Goal: Book appointment/travel/reservation

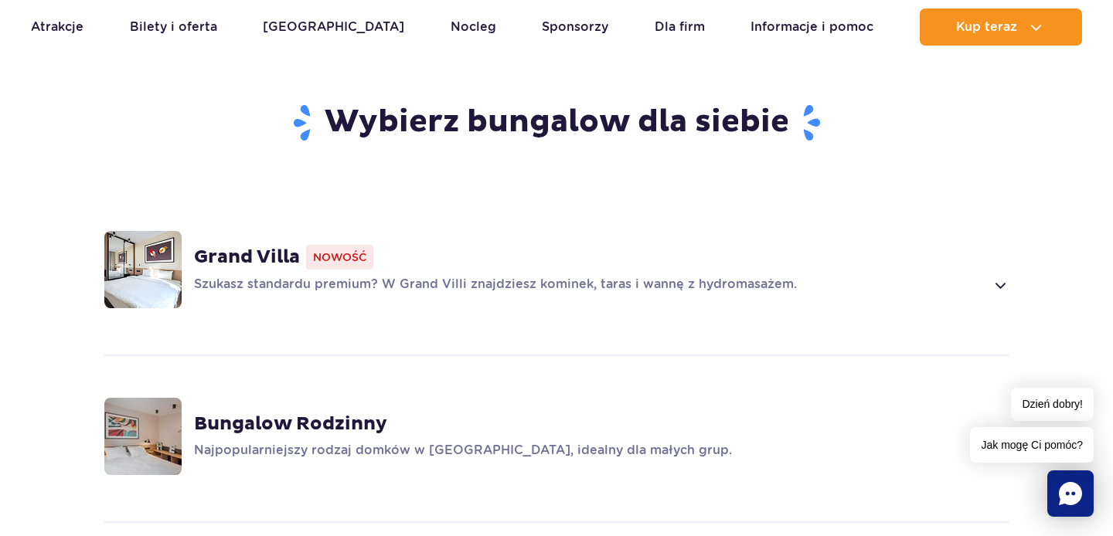
scroll to position [1066, 0]
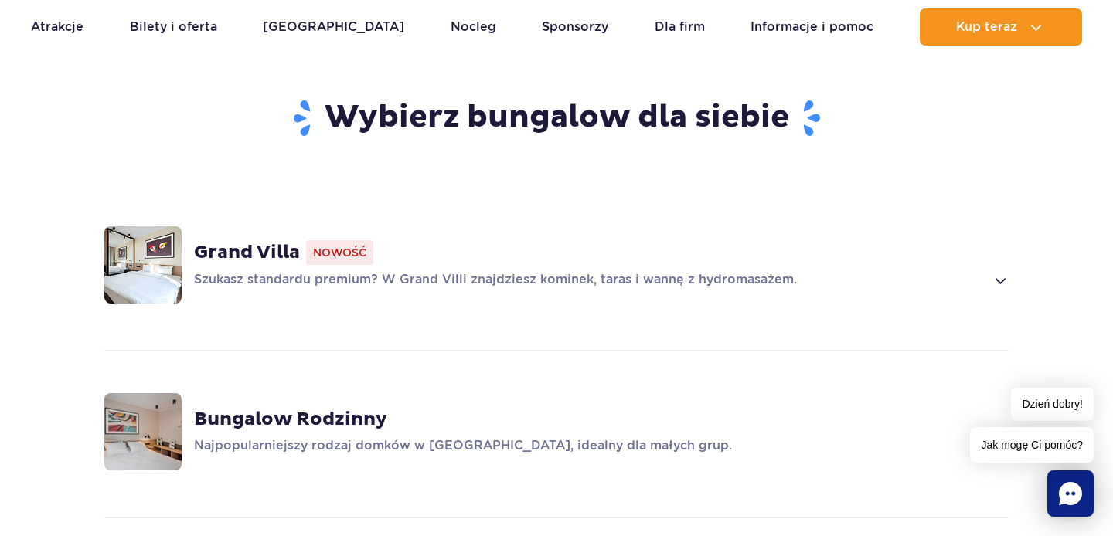
click at [267, 241] on strong "Grand Villa" at bounding box center [247, 252] width 106 height 23
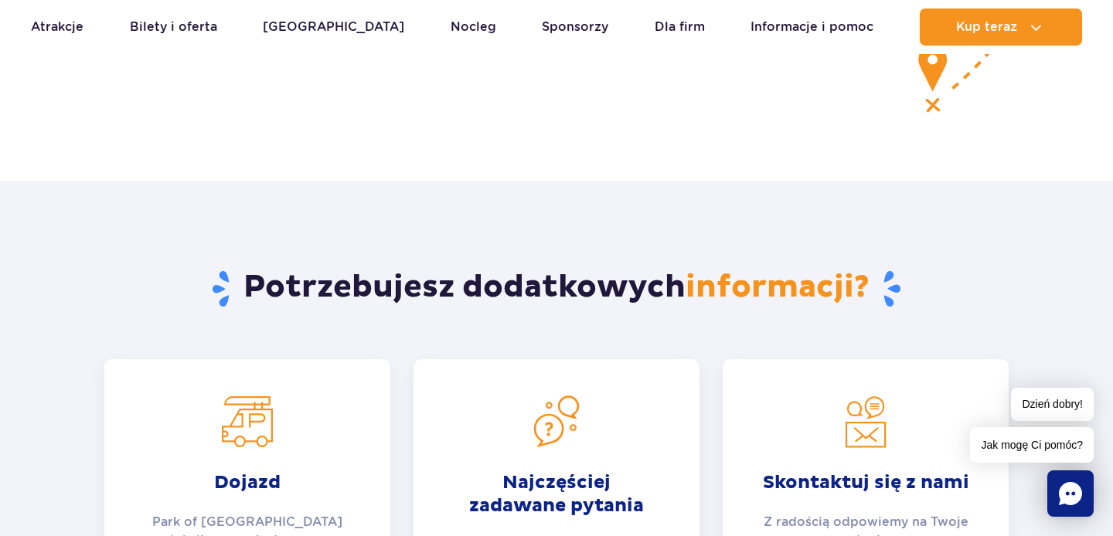
scroll to position [6388, 0]
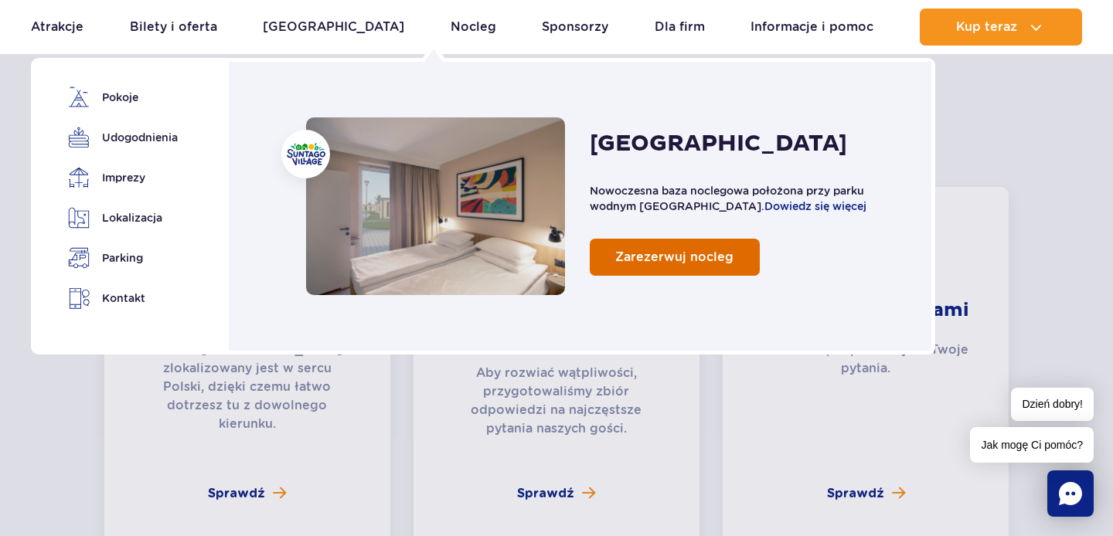
click at [682, 261] on span "Zarezerwuj nocleg" at bounding box center [674, 257] width 118 height 15
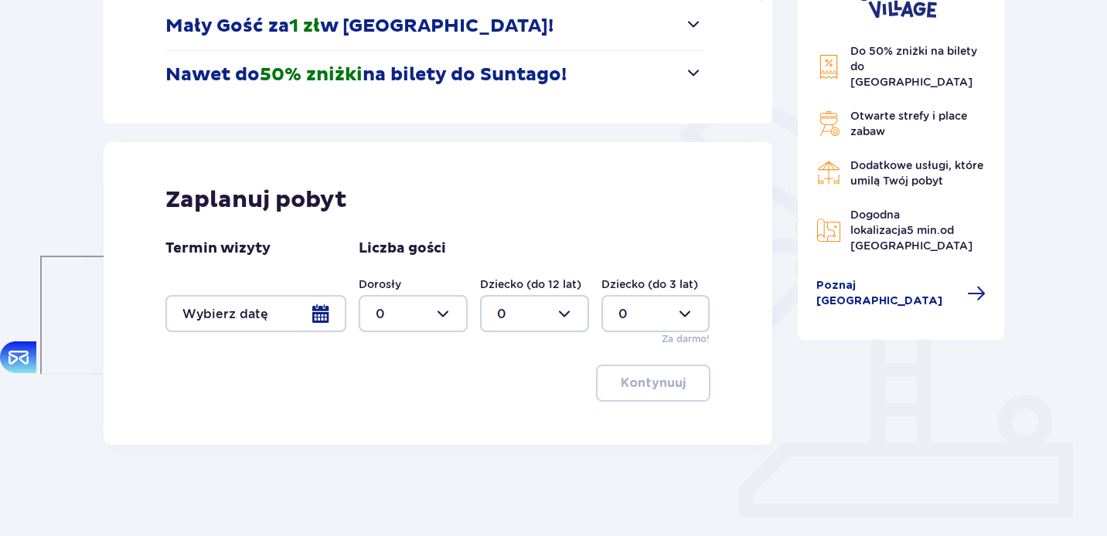
scroll to position [322, 0]
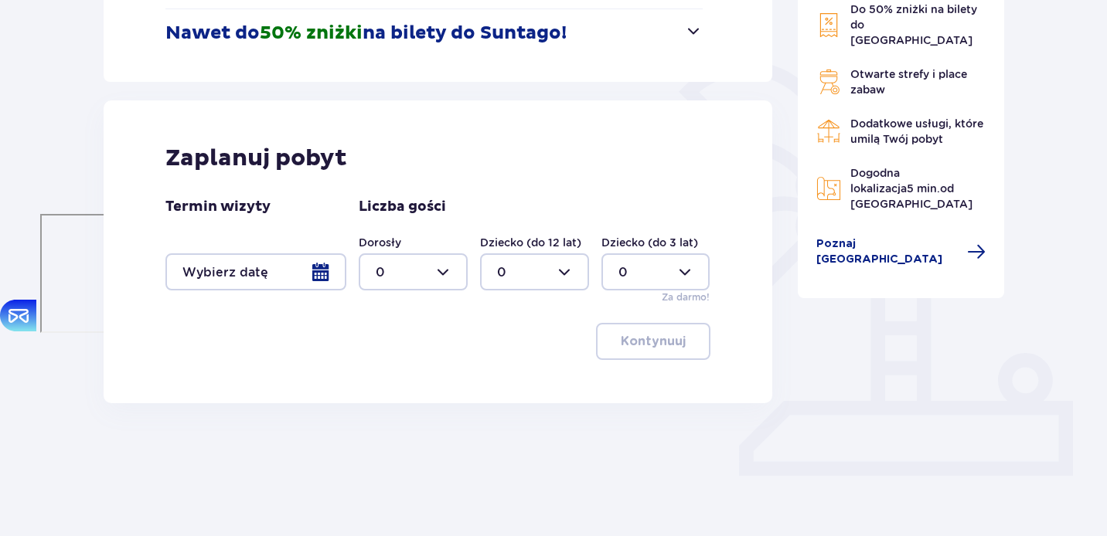
click at [445, 261] on div at bounding box center [413, 271] width 109 height 37
drag, startPoint x: 403, startPoint y: 379, endPoint x: 470, endPoint y: 339, distance: 77.9
click at [403, 379] on div "2" at bounding box center [413, 384] width 75 height 17
type input "2"
click at [580, 274] on div at bounding box center [534, 271] width 109 height 37
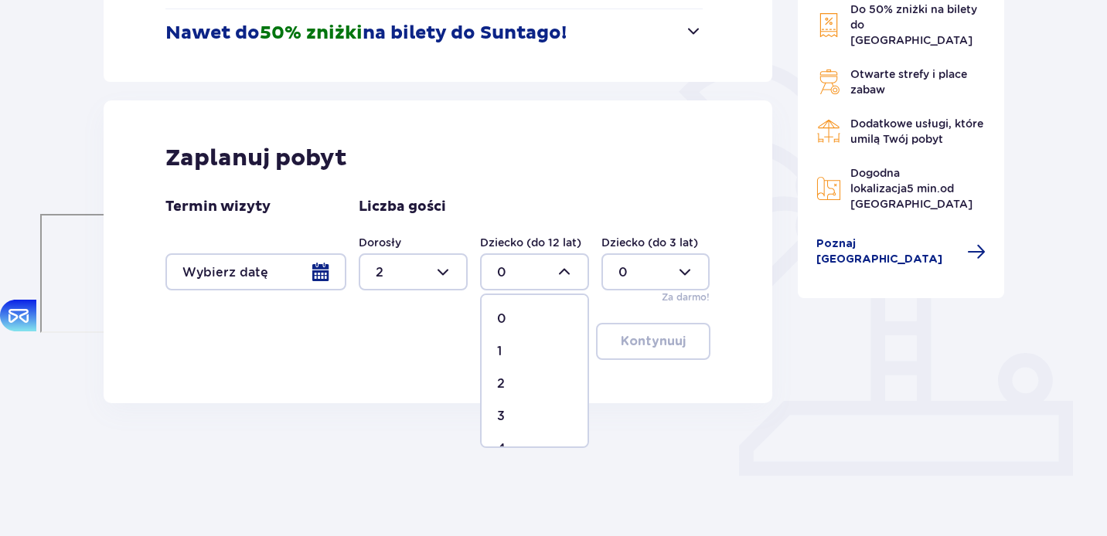
click at [518, 342] on span "1" at bounding box center [534, 351] width 106 height 32
type input "1"
click at [288, 279] on div at bounding box center [255, 271] width 181 height 37
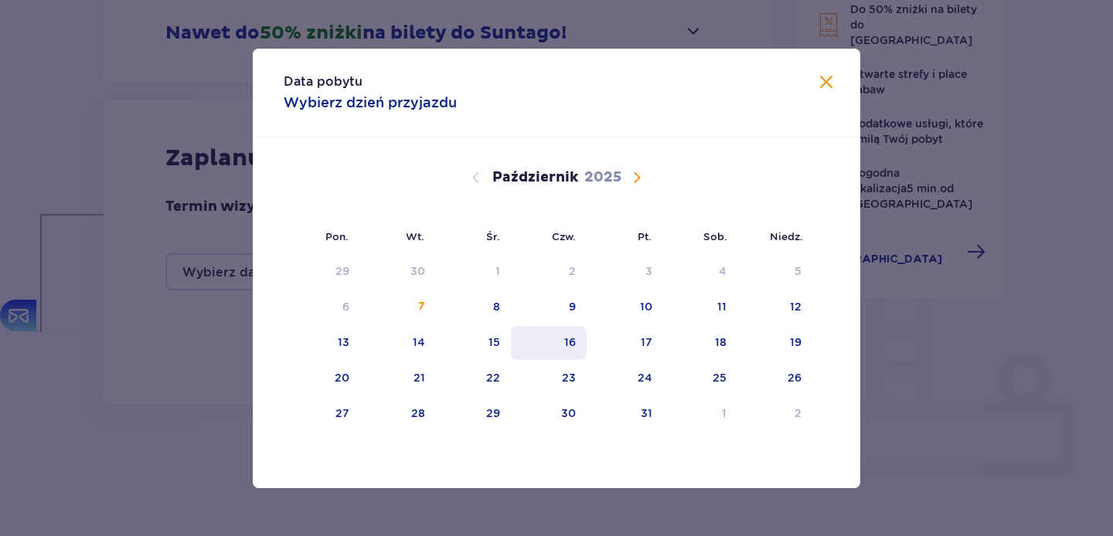
drag, startPoint x: 573, startPoint y: 338, endPoint x: 562, endPoint y: 344, distance: 12.5
click at [572, 338] on div "16" at bounding box center [570, 342] width 12 height 15
click at [638, 345] on div "17" at bounding box center [624, 343] width 76 height 34
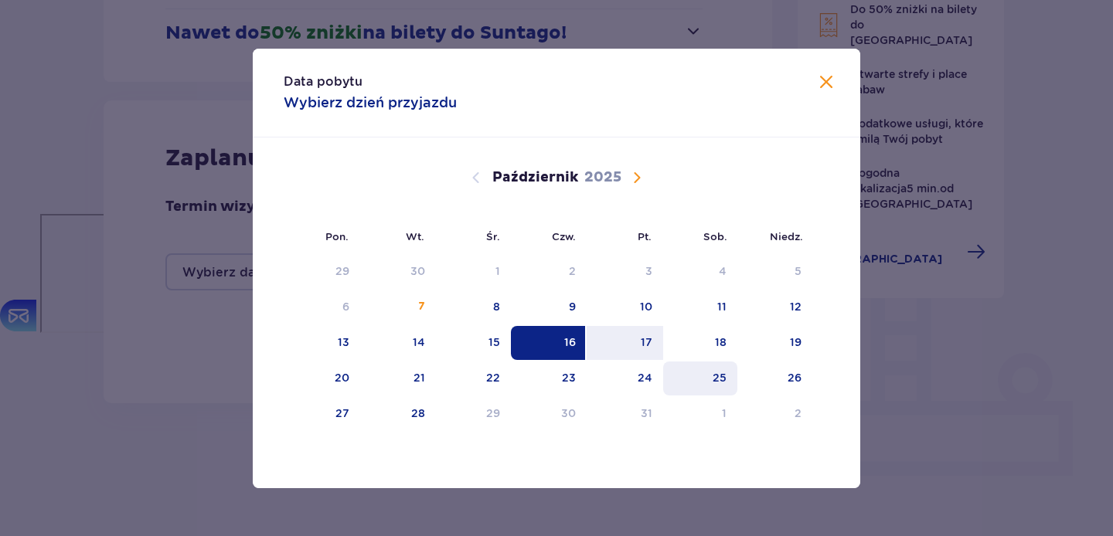
type input "16.10.25 - 17.10.25"
type input "0"
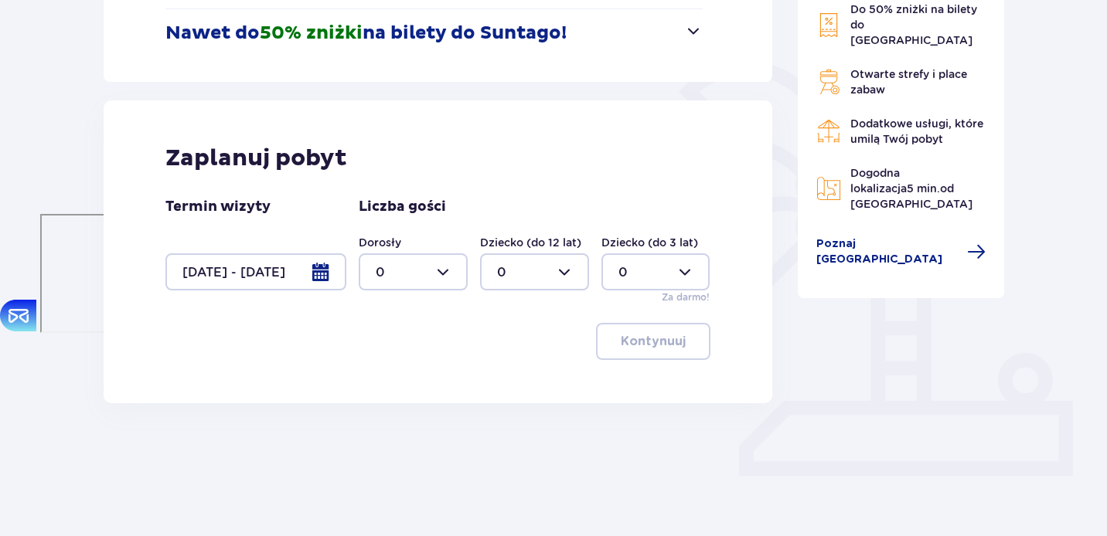
click at [432, 263] on div at bounding box center [413, 271] width 109 height 37
click at [402, 382] on div "2" at bounding box center [413, 384] width 75 height 17
type input "2"
click at [522, 286] on div at bounding box center [534, 271] width 109 height 37
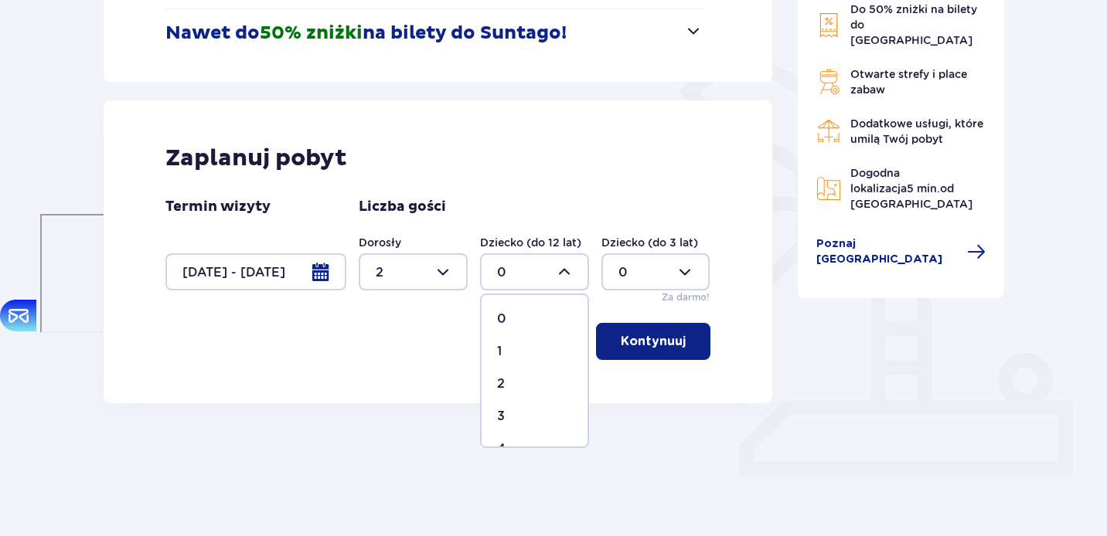
click at [508, 351] on div "1" at bounding box center [534, 351] width 75 height 17
type input "1"
click at [677, 348] on button "Kontynuuj" at bounding box center [653, 341] width 114 height 37
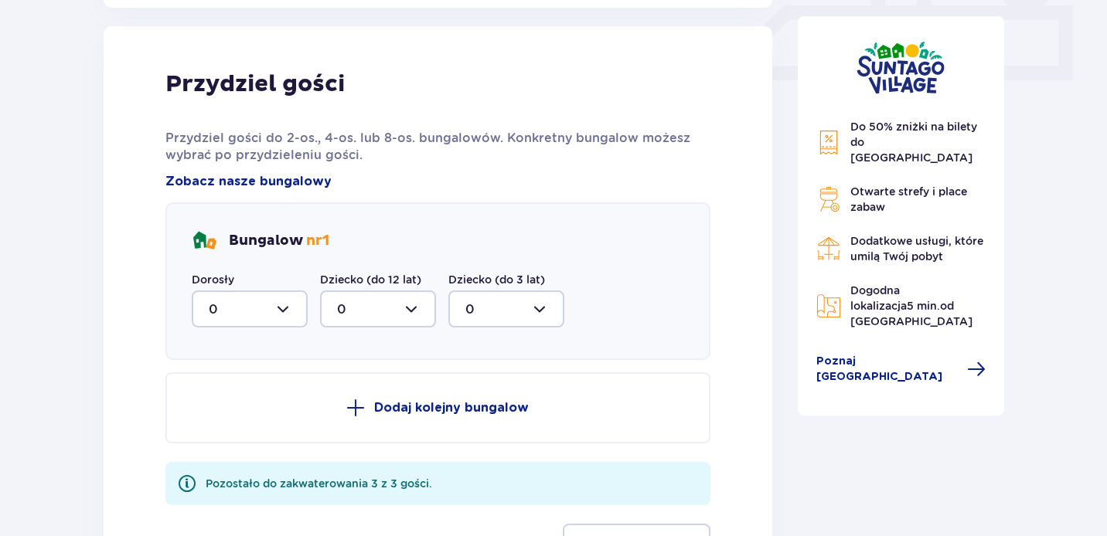
scroll to position [726, 0]
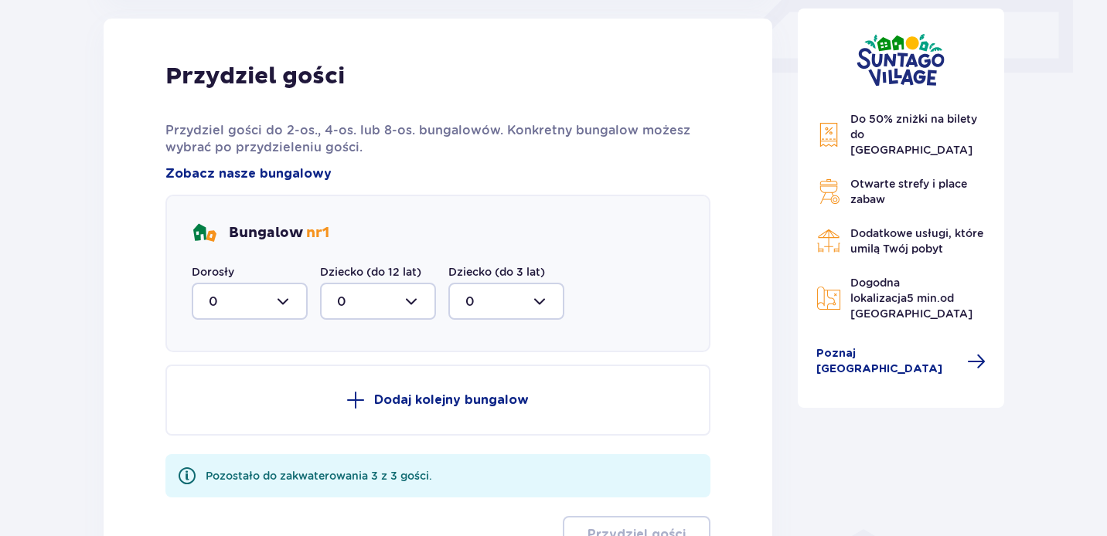
click at [281, 305] on div at bounding box center [250, 301] width 116 height 37
click at [499, 197] on div "Bungalow nr 1 Dorosły 0 0 1 2 Dziecko (do 12 lat) 0 Dziecko (do 3 lat) 0" at bounding box center [437, 274] width 545 height 158
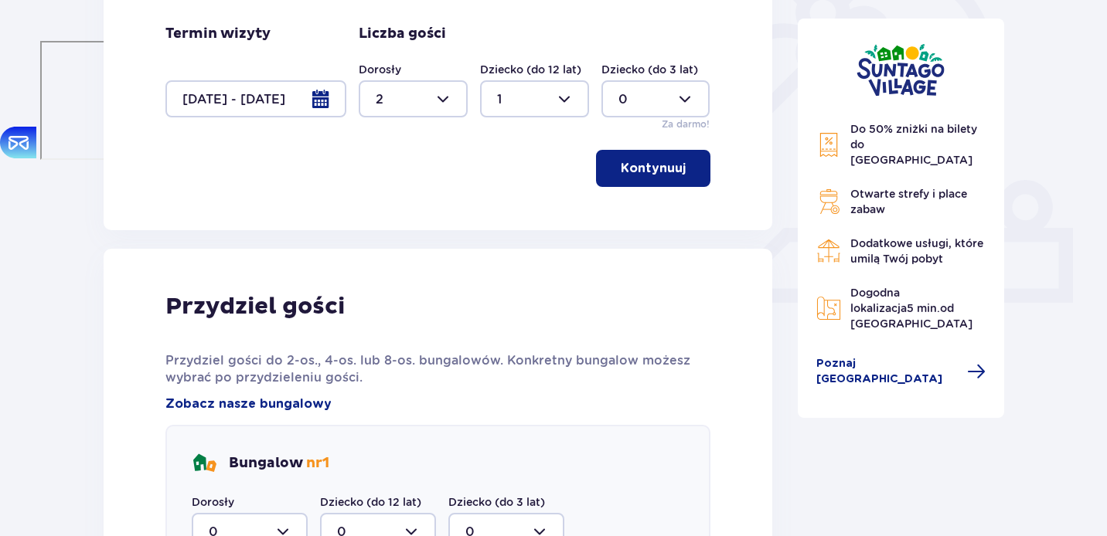
scroll to position [713, 0]
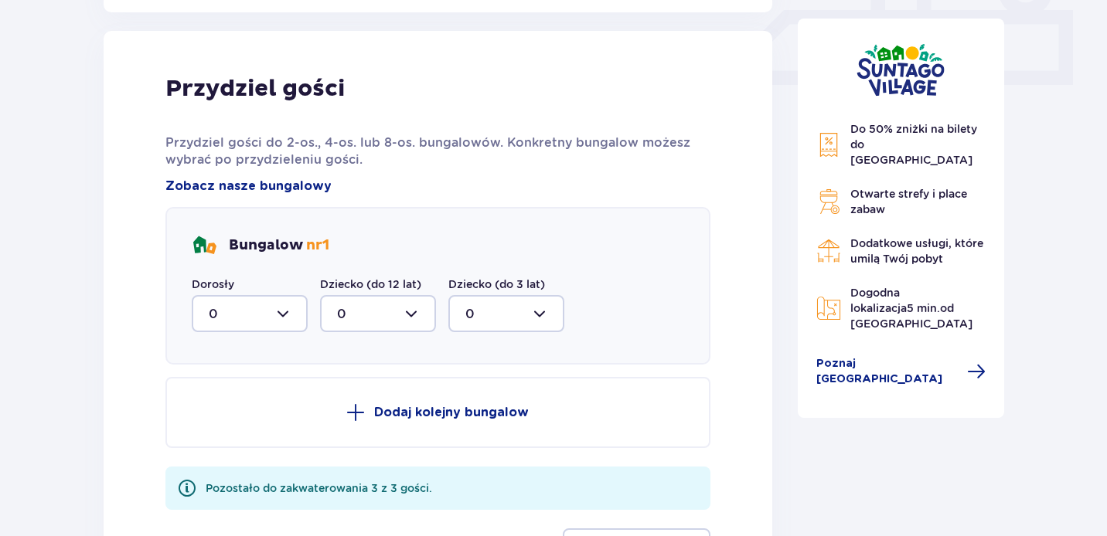
click at [301, 325] on div at bounding box center [250, 313] width 116 height 37
drag, startPoint x: 221, startPoint y: 420, endPoint x: 243, endPoint y: 405, distance: 26.1
click at [221, 420] on div "2" at bounding box center [250, 425] width 82 height 17
type input "2"
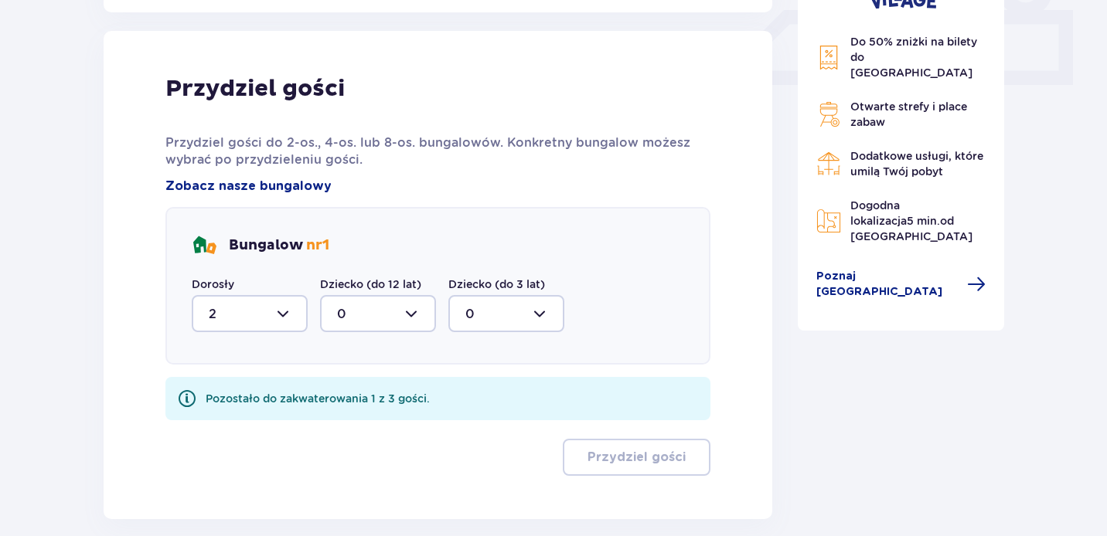
click at [401, 313] on div at bounding box center [378, 313] width 116 height 37
drag, startPoint x: 343, startPoint y: 408, endPoint x: 382, endPoint y: 374, distance: 51.5
click at [342, 408] on span "1" at bounding box center [377, 393] width 113 height 32
type input "1"
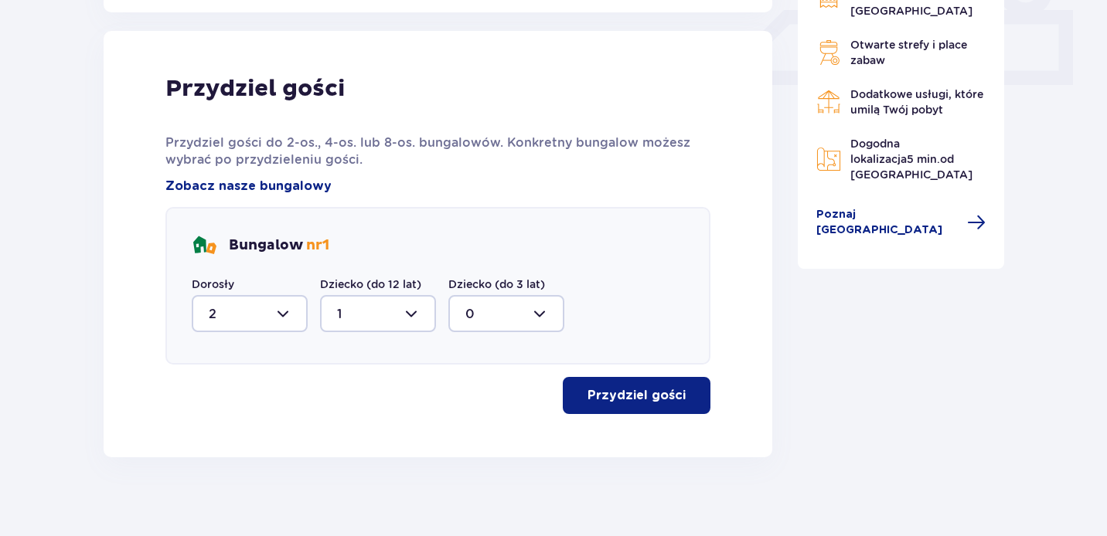
click at [501, 325] on div at bounding box center [506, 313] width 116 height 37
drag, startPoint x: 653, startPoint y: 253, endPoint x: 647, endPoint y: 369, distance: 116.1
click at [653, 253] on div "Bungalow nr 1" at bounding box center [438, 245] width 492 height 25
click at [647, 378] on button "Przydziel gości" at bounding box center [637, 395] width 148 height 37
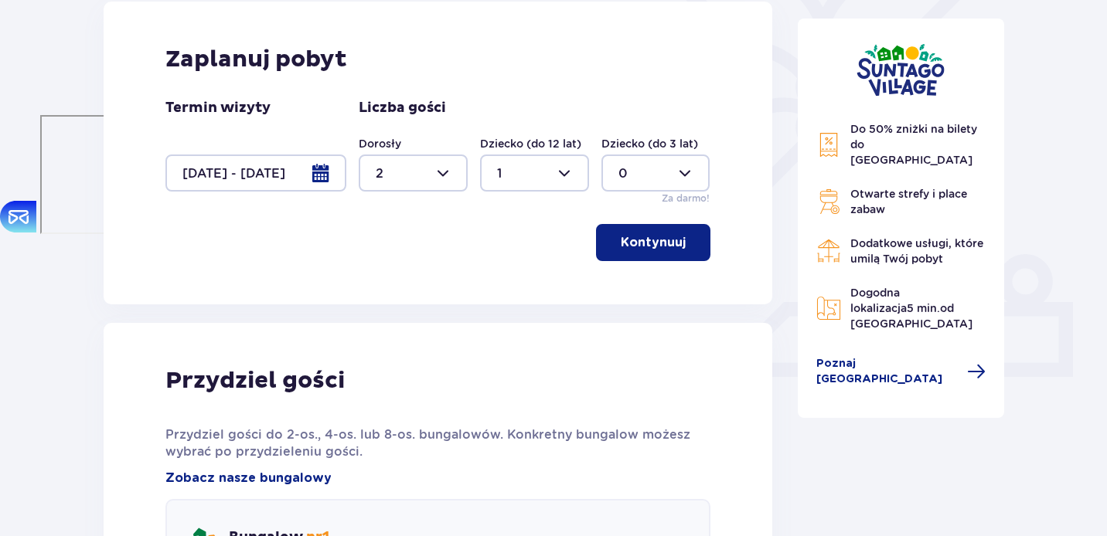
scroll to position [0, 0]
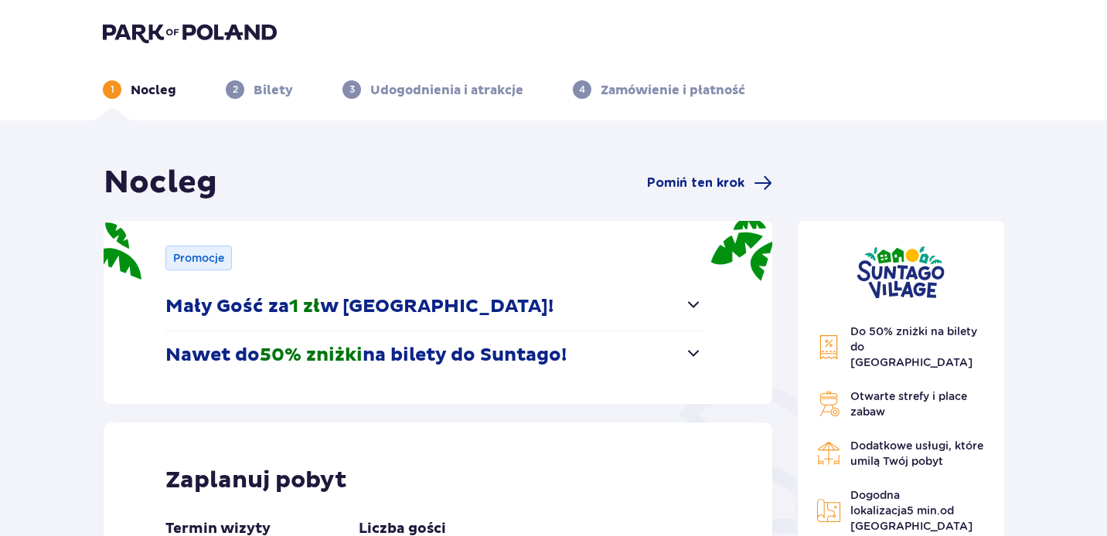
click at [916, 345] on span "Do 50% zniżki na bilety do parku Suntago" at bounding box center [913, 346] width 127 height 43
click at [232, 36] on img at bounding box center [190, 33] width 174 height 22
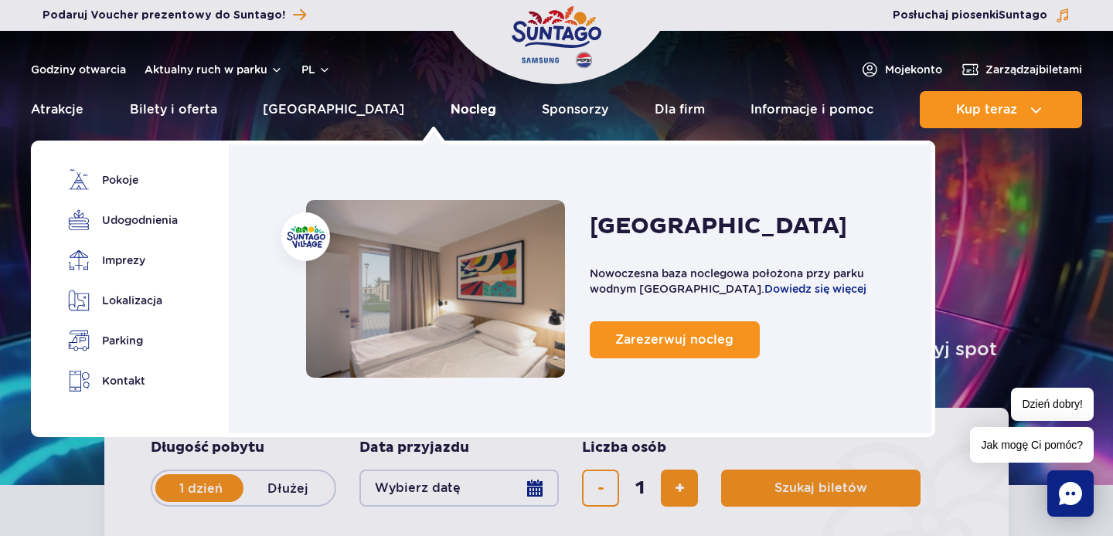
click at [450, 120] on link "Nocleg" at bounding box center [473, 109] width 46 height 37
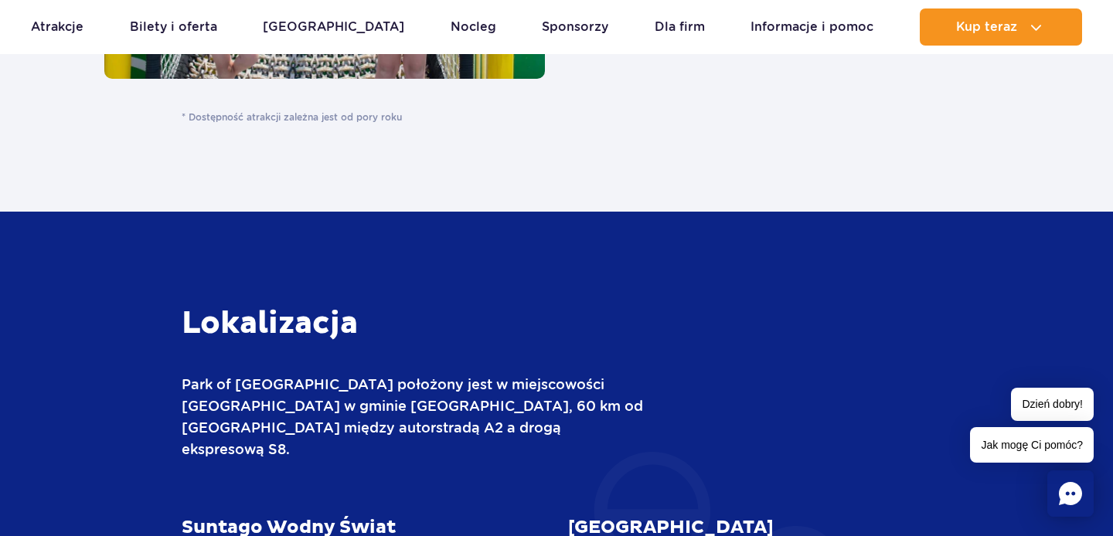
scroll to position [3753, 0]
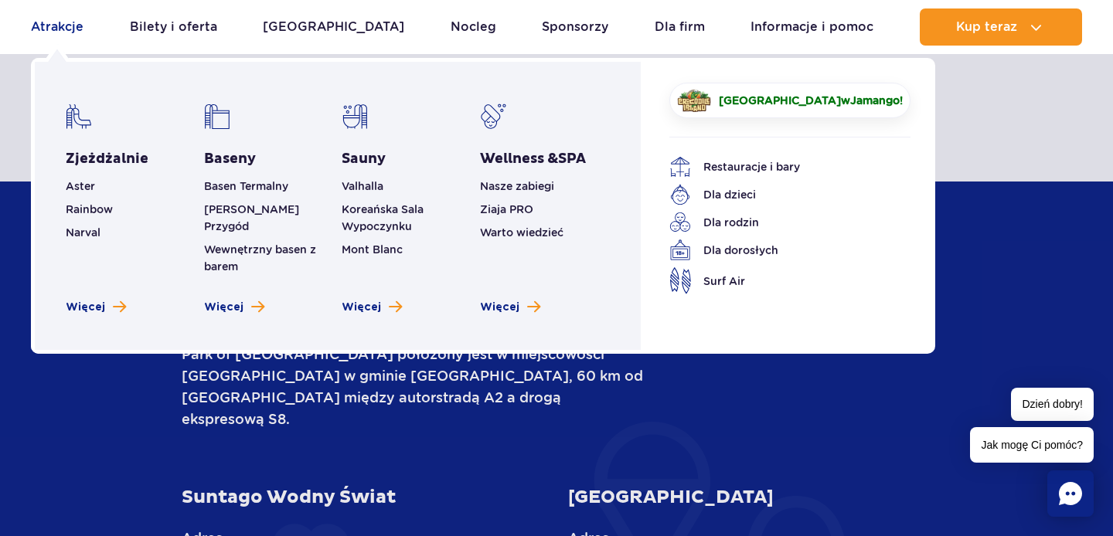
click at [68, 30] on link "Atrakcje" at bounding box center [57, 26] width 53 height 37
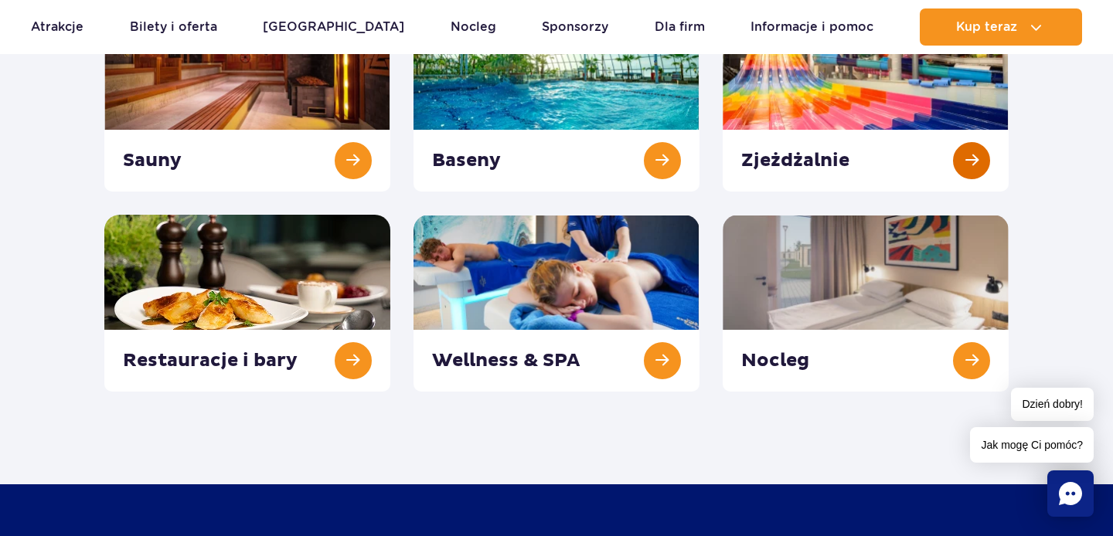
scroll to position [284, 0]
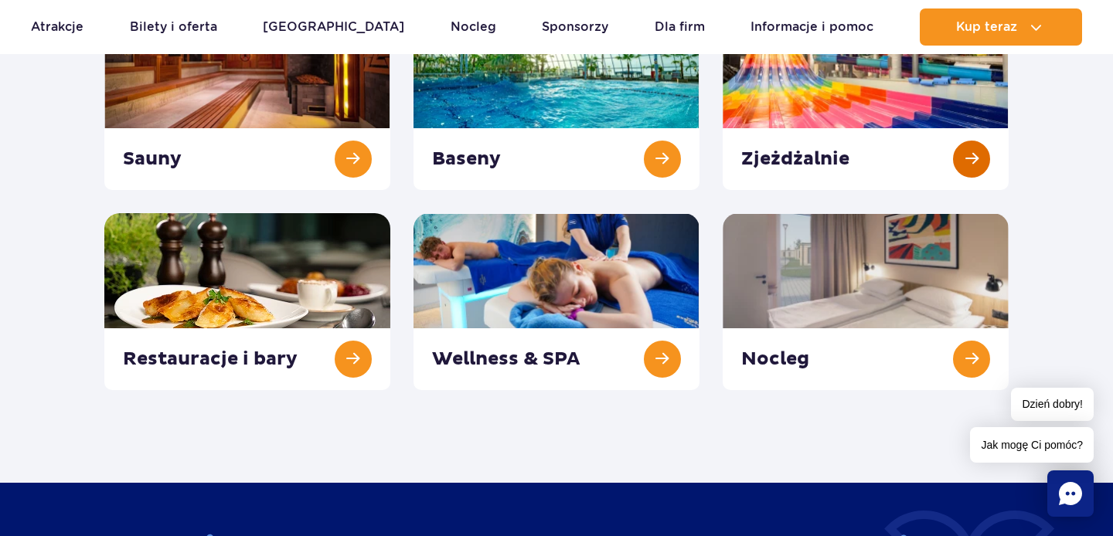
click at [880, 158] on link at bounding box center [865, 101] width 286 height 177
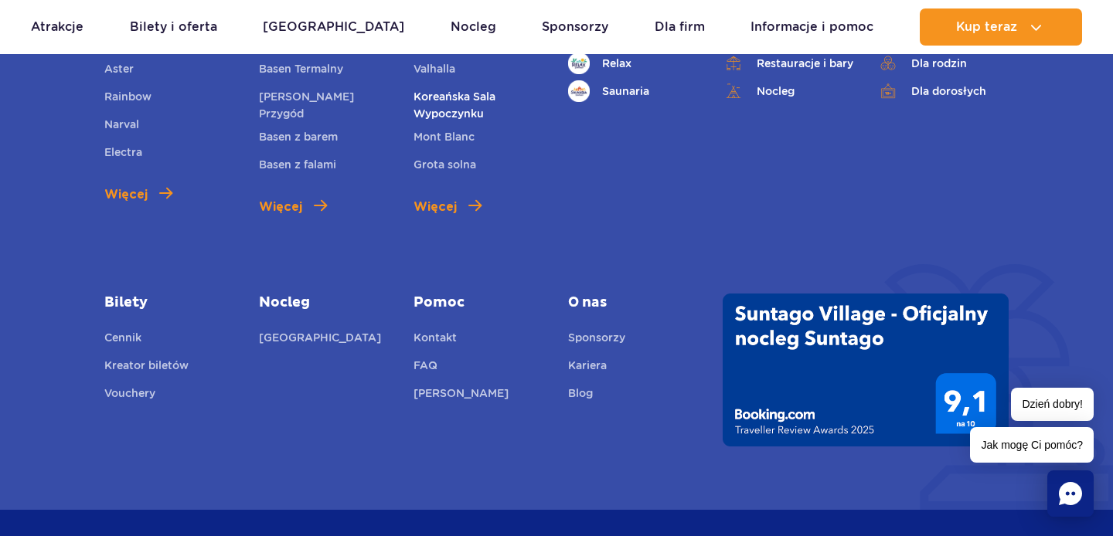
scroll to position [5943, 0]
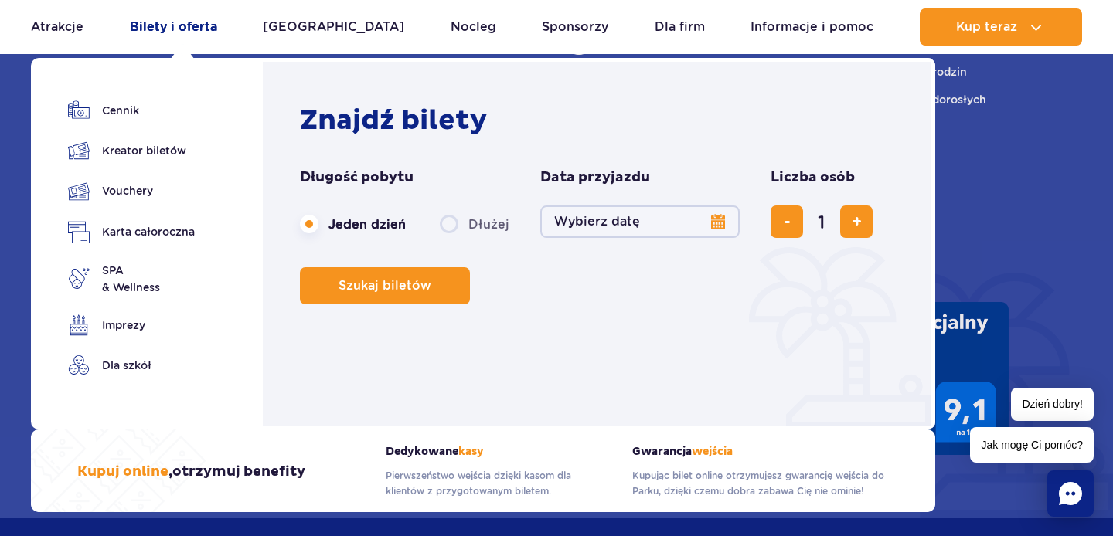
click at [195, 25] on link "Bilety i oferta" at bounding box center [173, 26] width 87 height 37
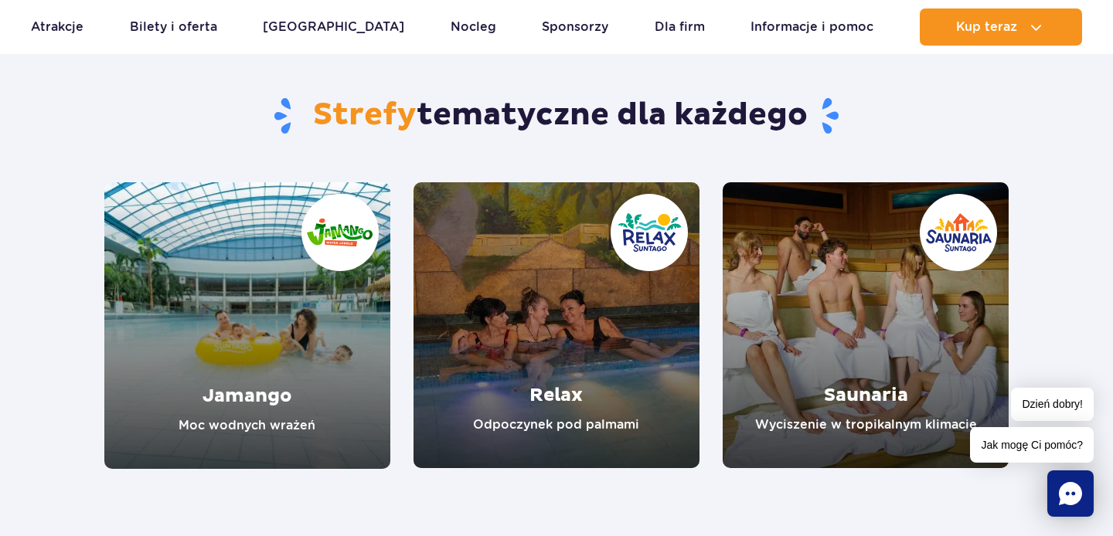
scroll to position [1402, 0]
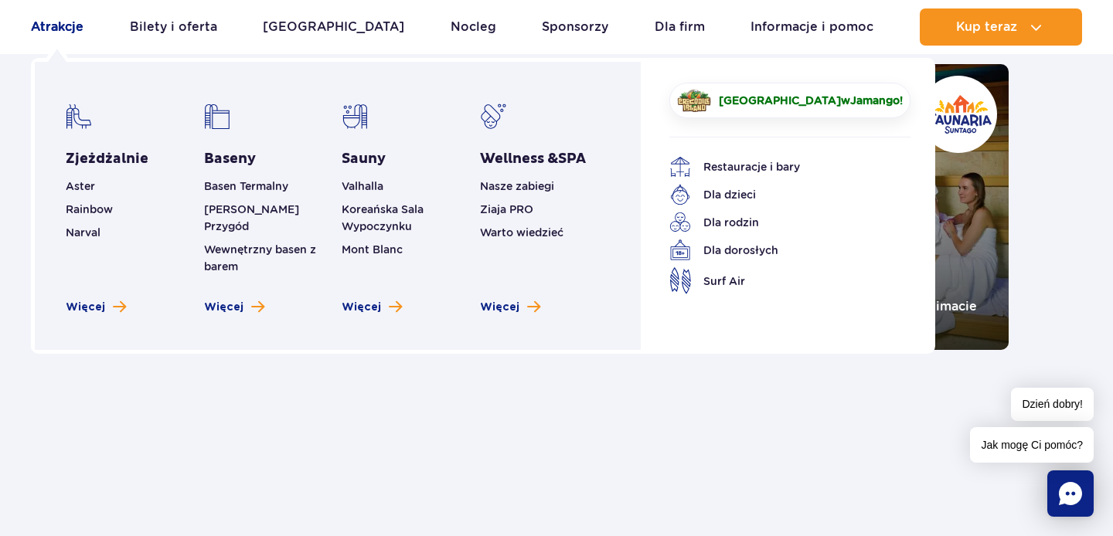
click at [54, 25] on link "Atrakcje" at bounding box center [57, 26] width 53 height 37
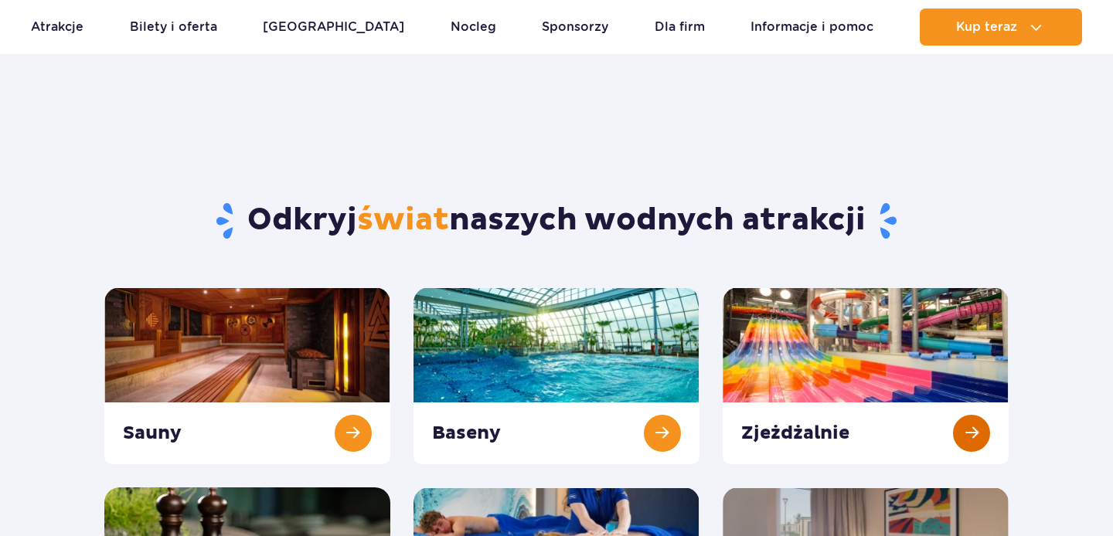
click at [830, 345] on link at bounding box center [865, 375] width 286 height 177
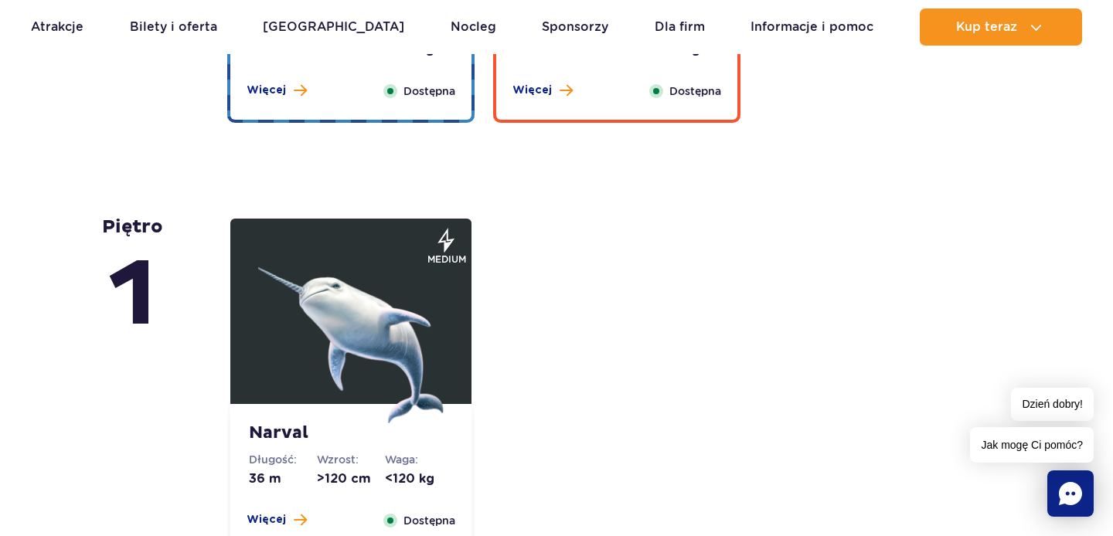
click at [377, 362] on img at bounding box center [350, 330] width 185 height 185
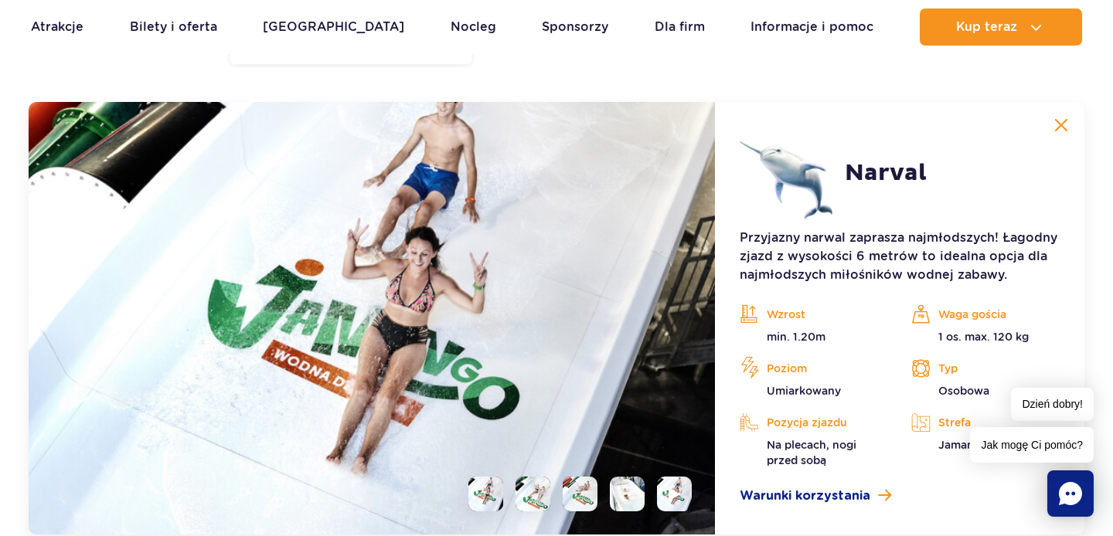
scroll to position [3874, 0]
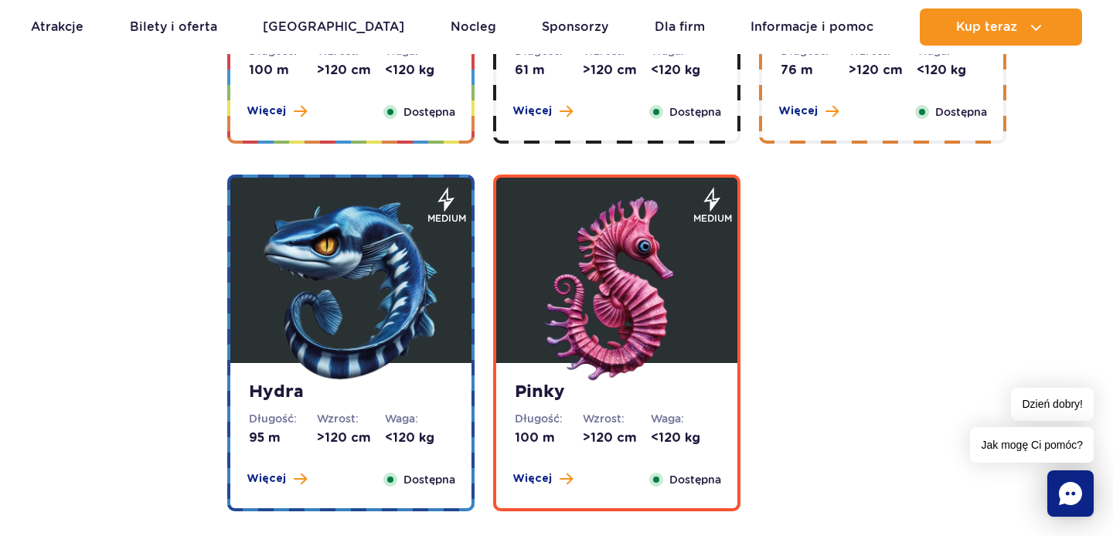
click at [372, 304] on img at bounding box center [350, 289] width 185 height 185
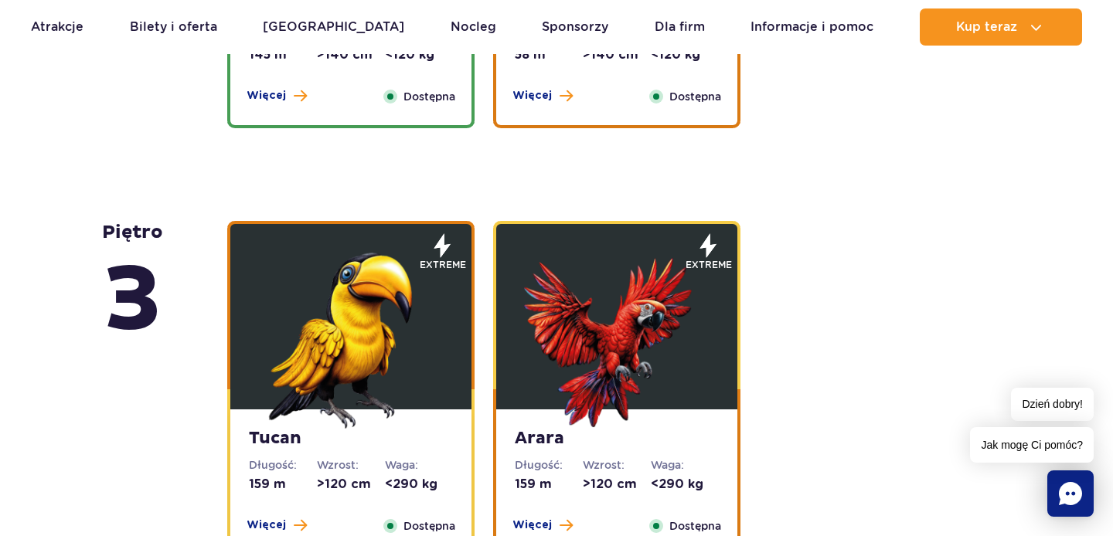
click at [359, 283] on img at bounding box center [350, 335] width 185 height 185
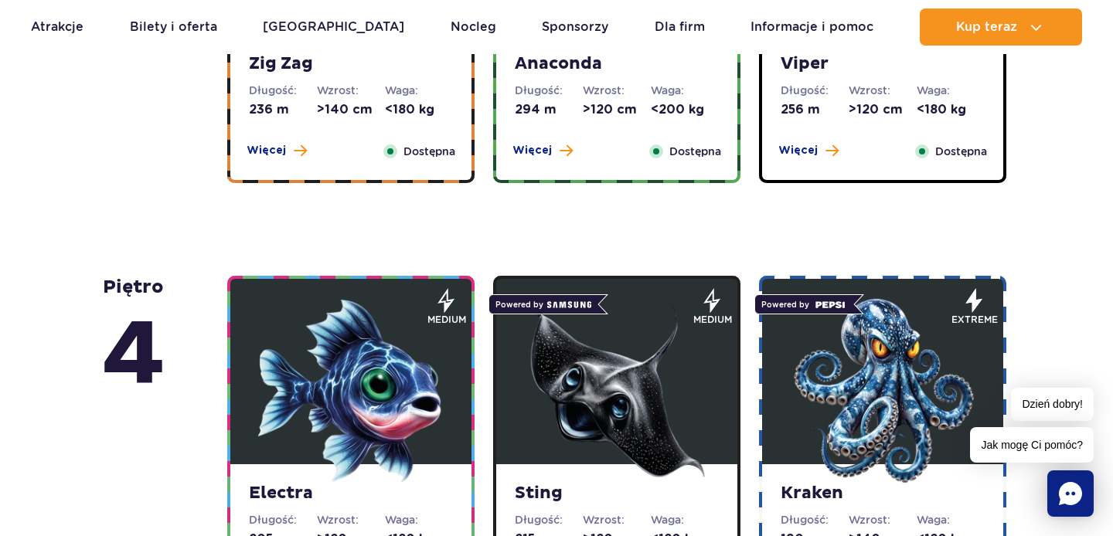
click at [356, 160] on div "Zig Zag Długość: 236 m Wzrost: >140 cm Waga: <180 kg Więcej Zamknij Dostępna" at bounding box center [350, 107] width 241 height 145
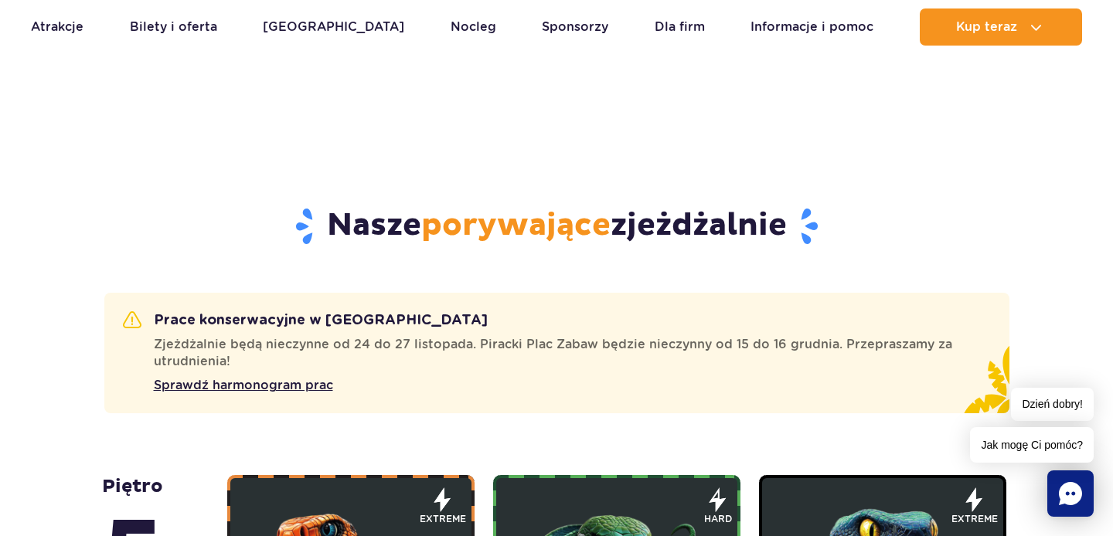
scroll to position [638, 0]
